Goal: Task Accomplishment & Management: Complete application form

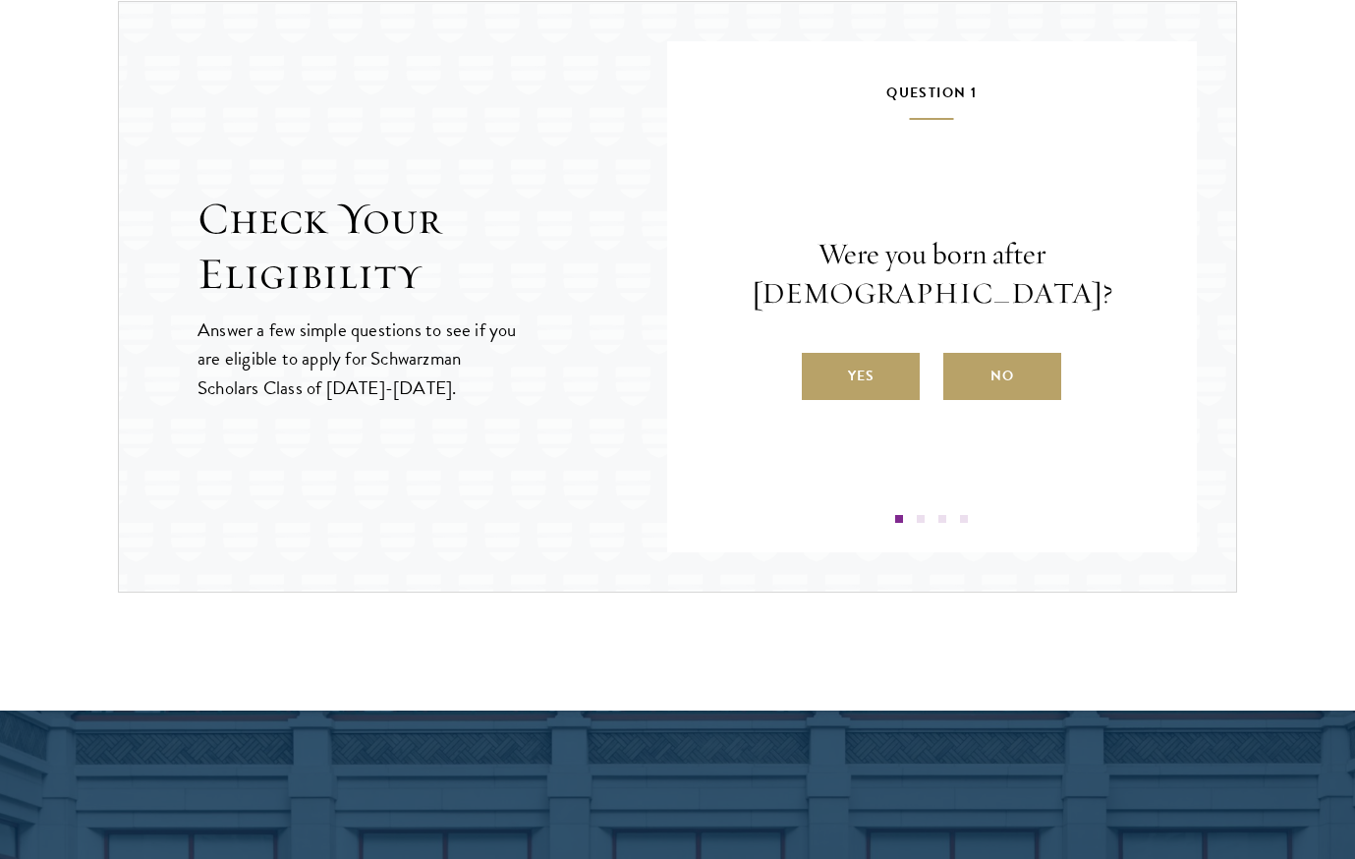
click at [866, 358] on label "Yes" at bounding box center [861, 376] width 118 height 47
click at [819, 358] on input "Yes" at bounding box center [811, 364] width 18 height 18
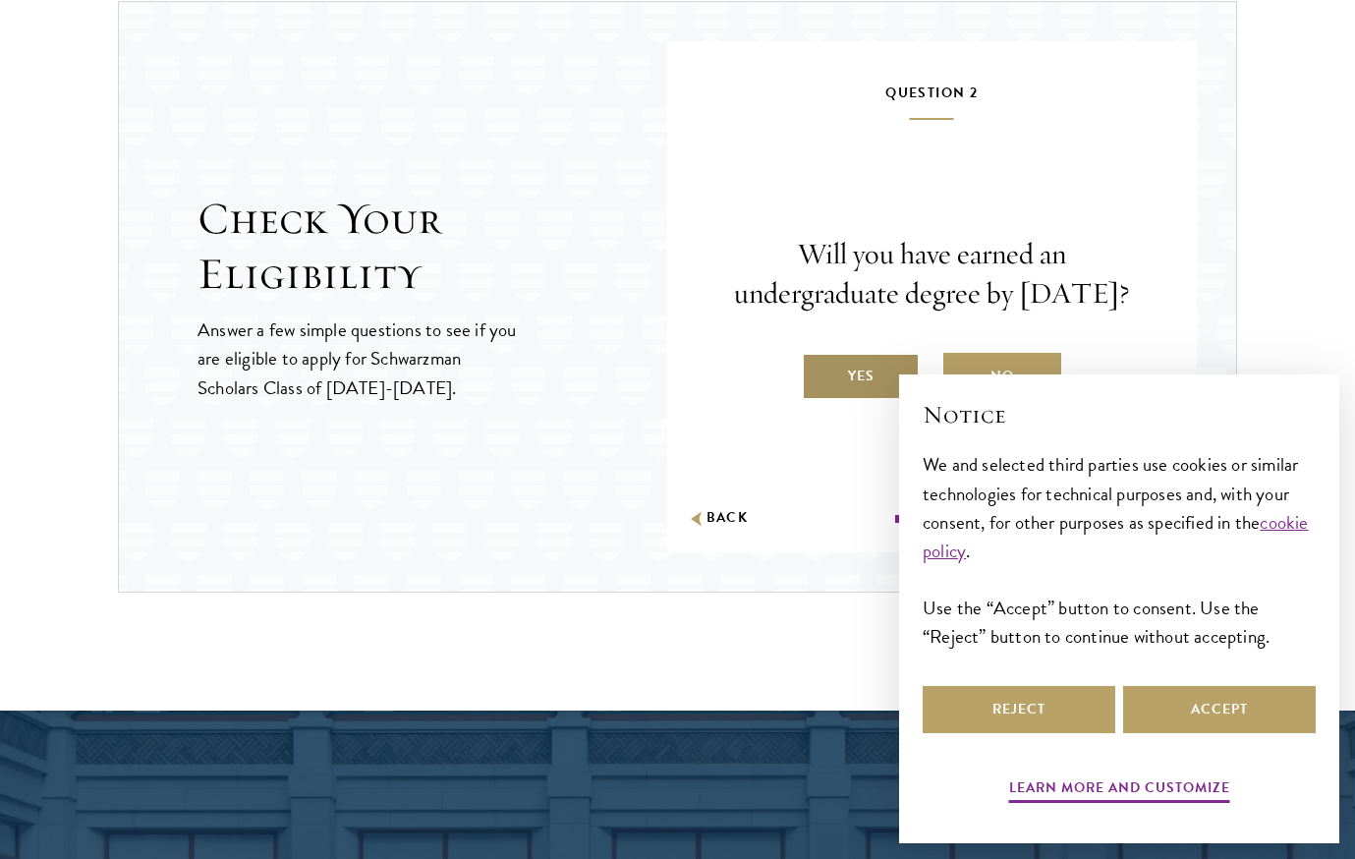
click at [871, 381] on label "Yes" at bounding box center [861, 376] width 118 height 47
click at [819, 372] on input "Yes" at bounding box center [811, 364] width 18 height 18
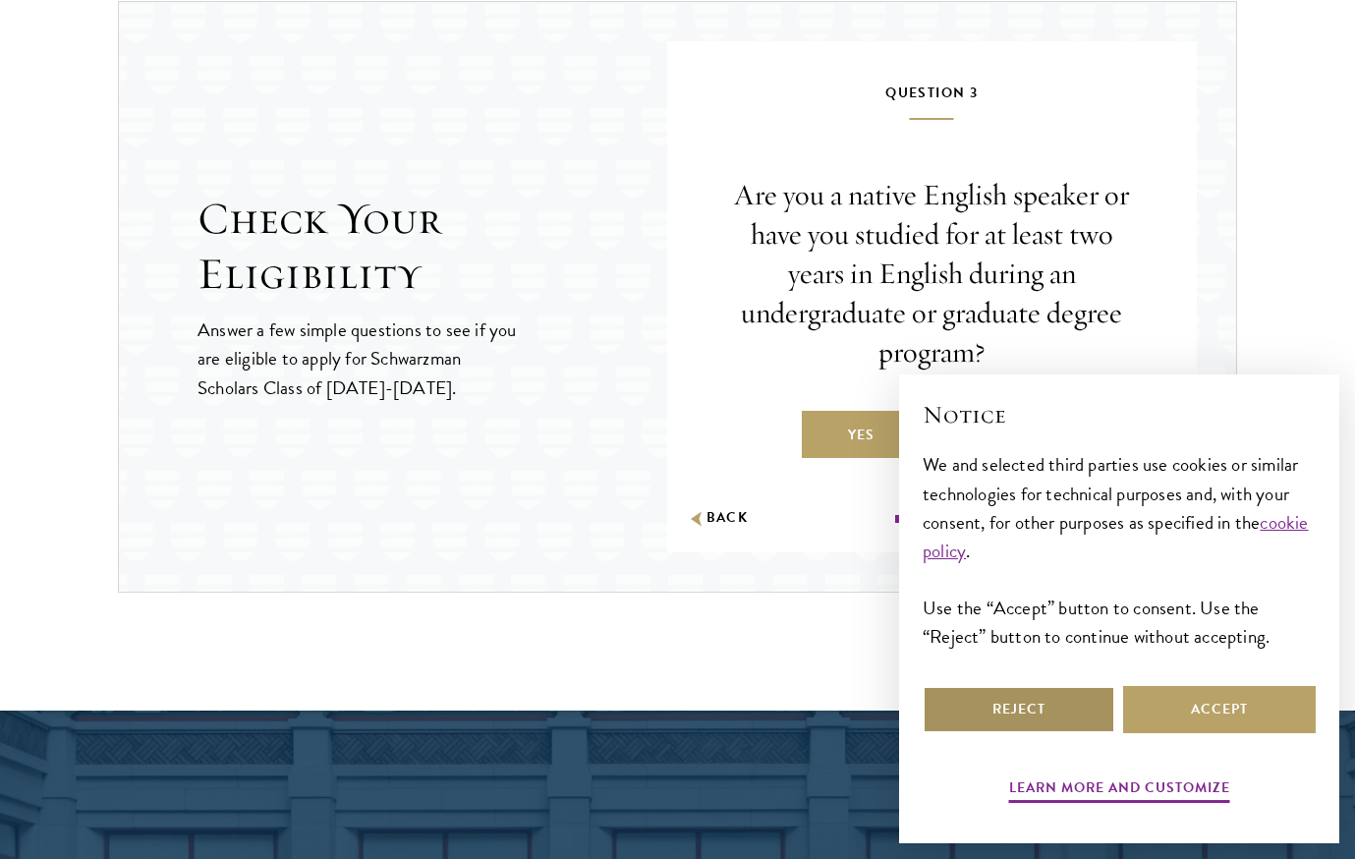
click at [1027, 709] on button "Reject" at bounding box center [1019, 709] width 193 height 47
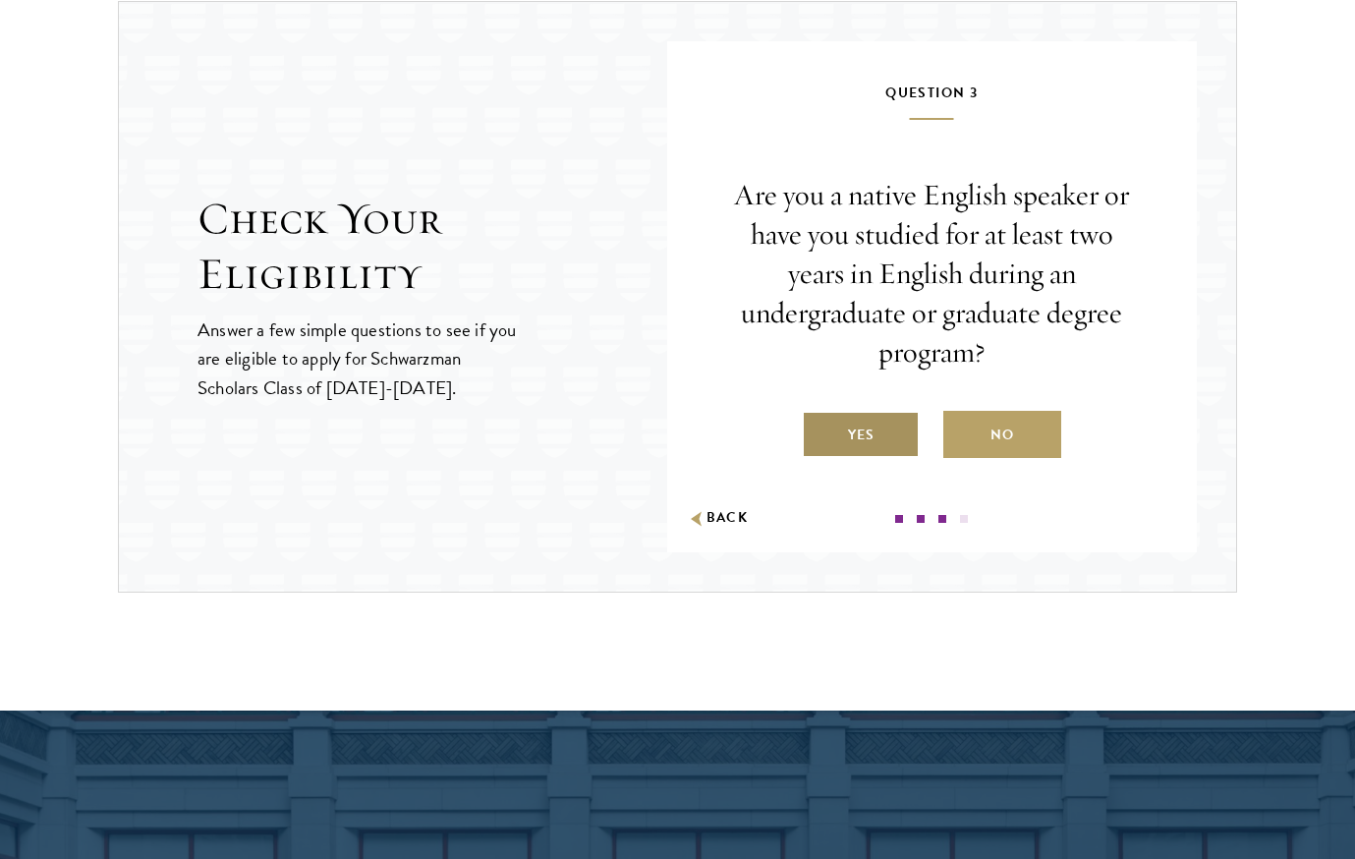
click at [870, 451] on label "Yes" at bounding box center [861, 434] width 118 height 47
click at [819, 431] on input "Yes" at bounding box center [811, 423] width 18 height 18
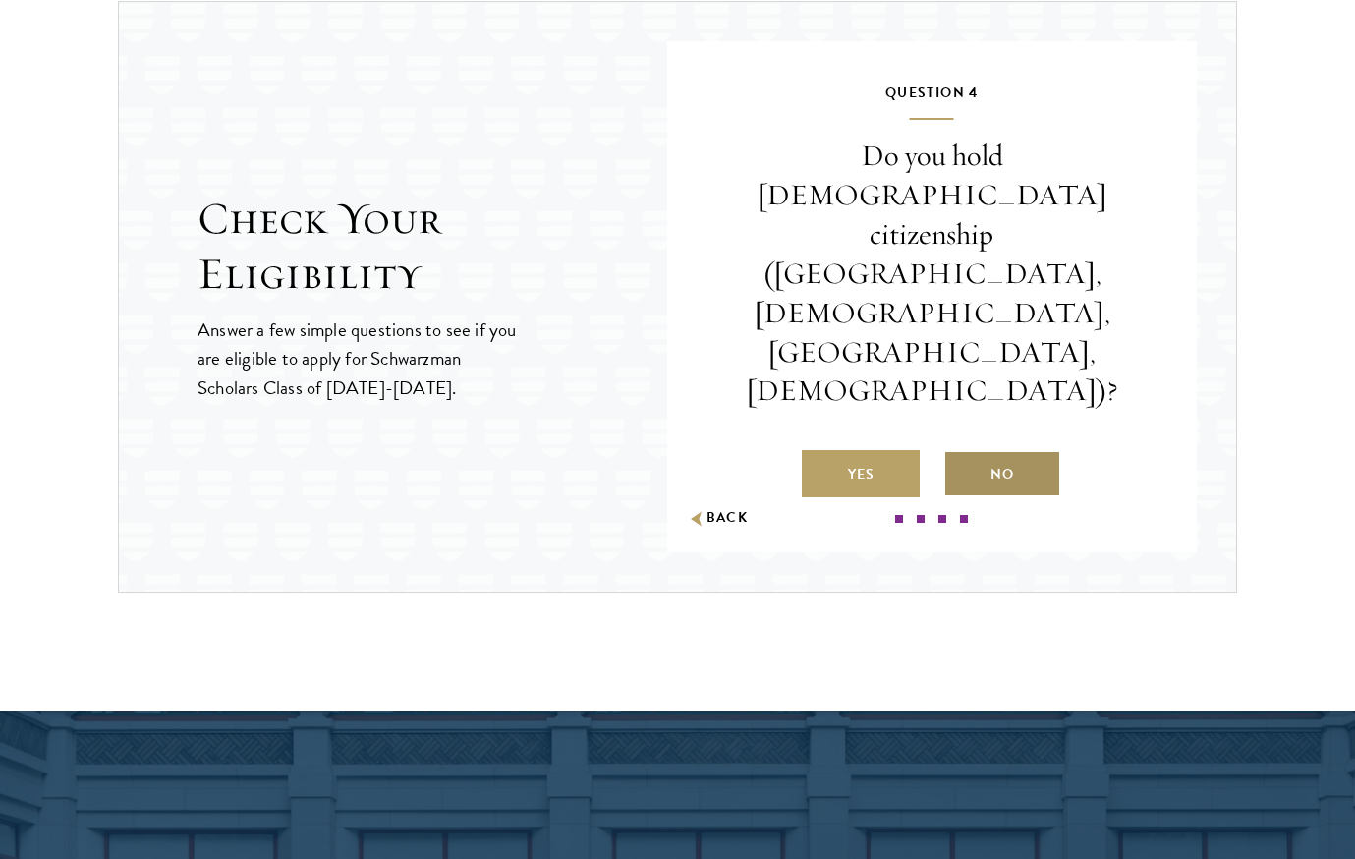
click at [997, 450] on label "No" at bounding box center [1002, 473] width 118 height 47
click at [961, 453] on input "No" at bounding box center [952, 462] width 18 height 18
